Goal: Task Accomplishment & Management: Use online tool/utility

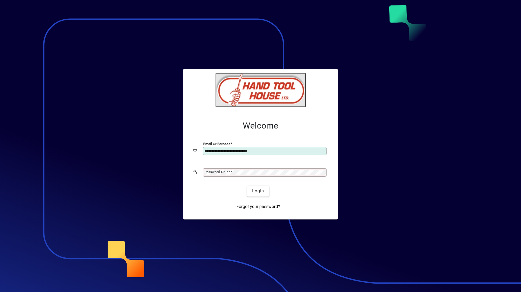
type input "**********"
click at [247, 186] on button "Login" at bounding box center [258, 191] width 22 height 11
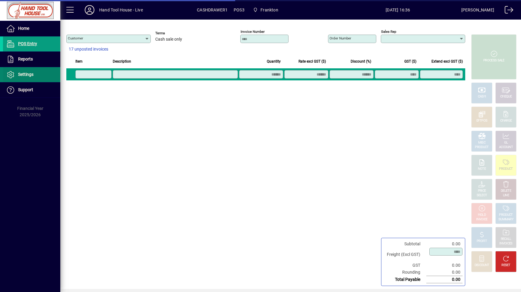
type input "**********"
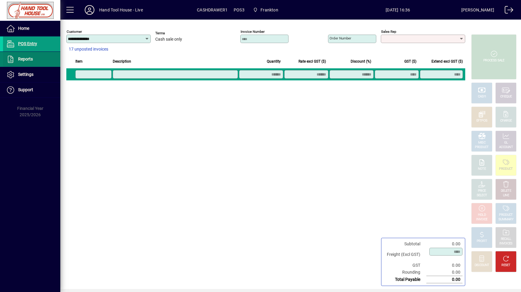
click at [29, 58] on span "Reports" at bounding box center [25, 59] width 15 height 5
